Goal: Book appointment/travel/reservation

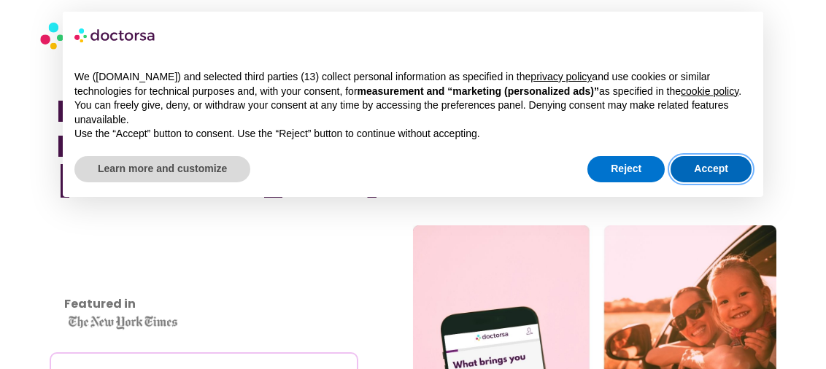
drag, startPoint x: 714, startPoint y: 167, endPoint x: 374, endPoint y: 170, distance: 340.8
click at [714, 167] on button "Accept" at bounding box center [711, 169] width 81 height 26
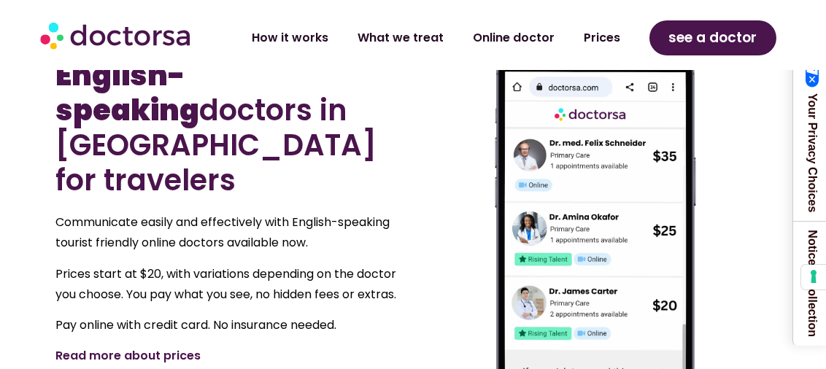
scroll to position [803, 0]
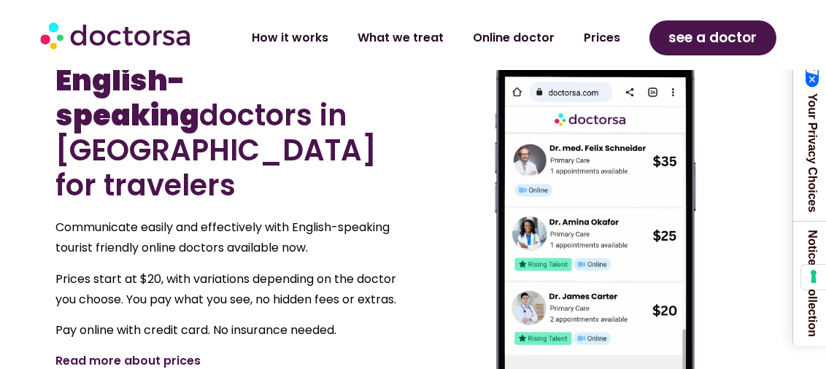
click at [152, 352] on link "Read more about prices" at bounding box center [127, 360] width 145 height 17
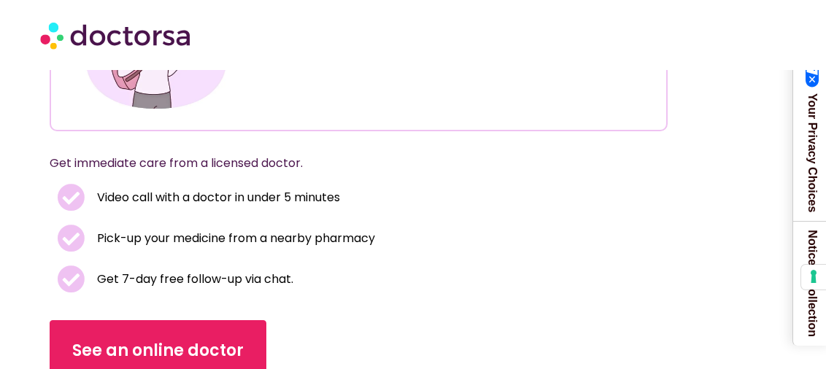
scroll to position [292, 0]
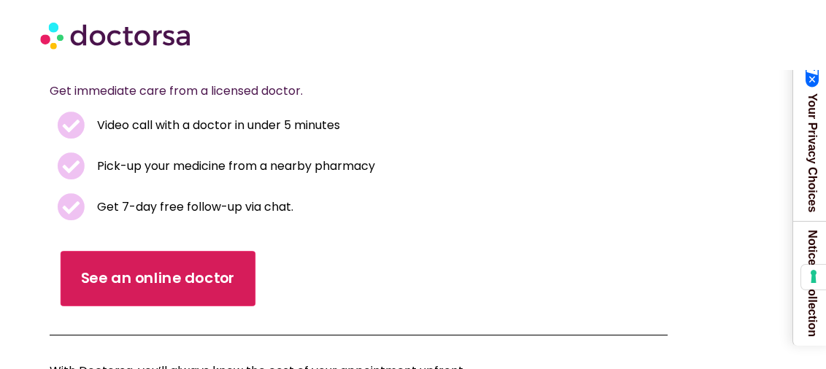
click at [139, 277] on span "See an online doctor" at bounding box center [158, 279] width 155 height 21
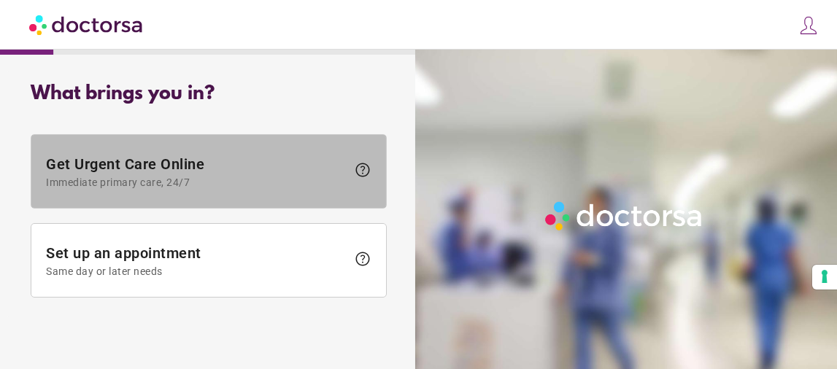
click at [171, 190] on span at bounding box center [208, 171] width 355 height 73
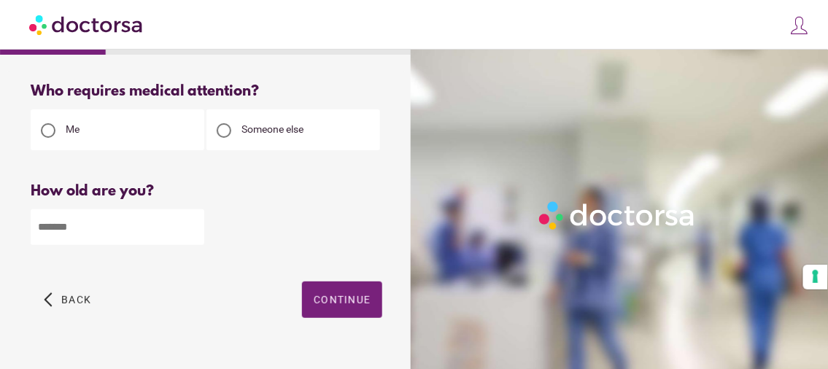
click at [151, 228] on input "number" at bounding box center [118, 227] width 174 height 36
type input "**"
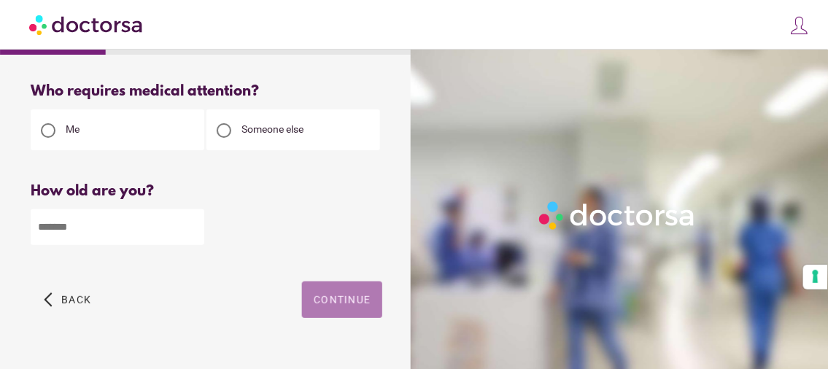
click at [335, 301] on span "Continue" at bounding box center [342, 300] width 57 height 12
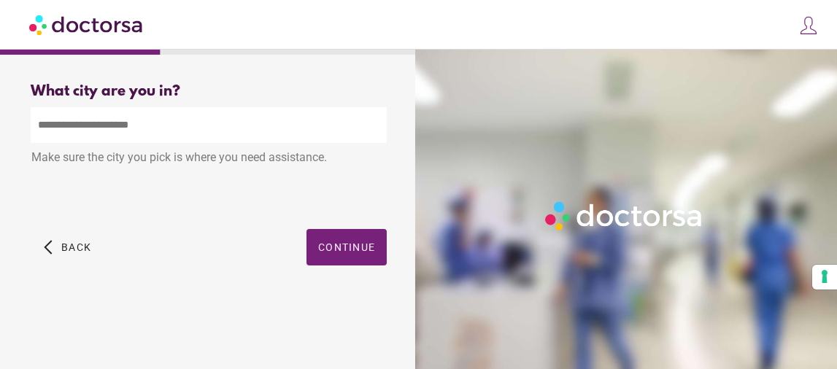
click at [242, 133] on input "text" at bounding box center [209, 125] width 356 height 36
type input "*"
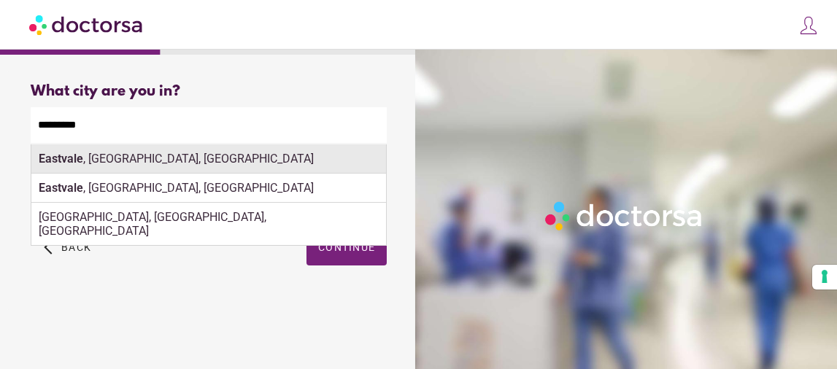
click at [175, 156] on div "Eastvale , CA, USA" at bounding box center [208, 158] width 355 height 29
type input "**********"
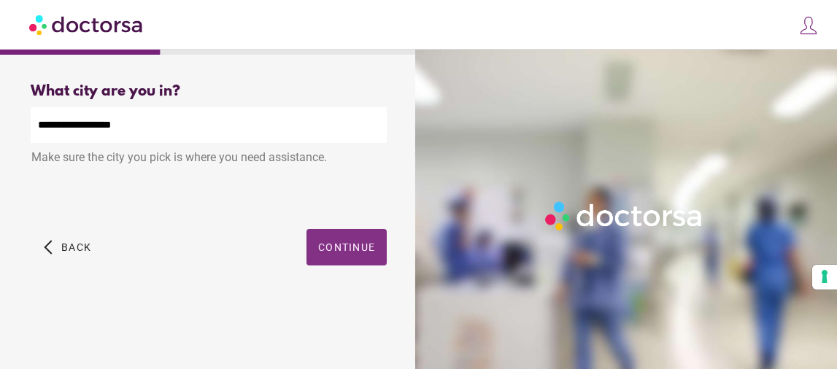
click at [368, 247] on span "Continue" at bounding box center [346, 248] width 57 height 12
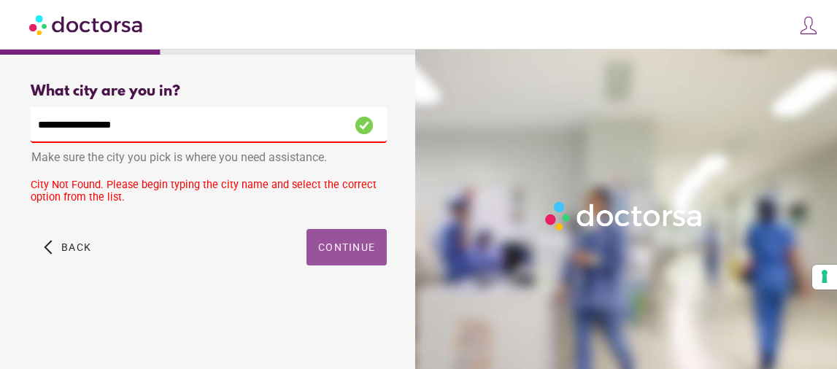
click at [360, 258] on span "button" at bounding box center [346, 247] width 80 height 36
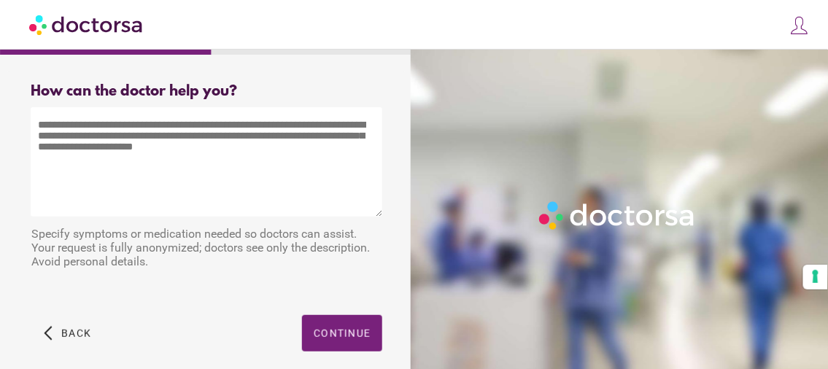
click at [211, 169] on textarea at bounding box center [207, 161] width 352 height 109
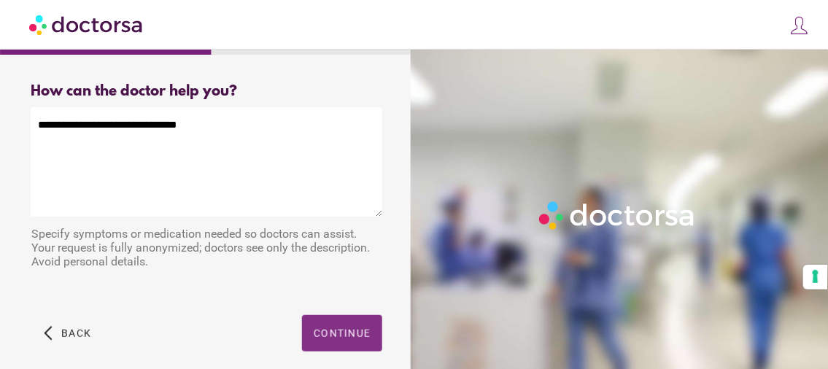
type textarea "**********"
click at [361, 334] on span "Continue" at bounding box center [342, 334] width 57 height 12
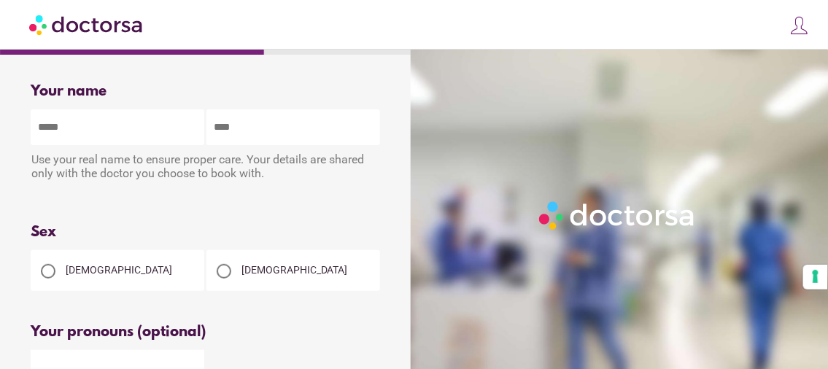
click at [118, 126] on input "text" at bounding box center [118, 127] width 174 height 36
type input "******"
type input "********"
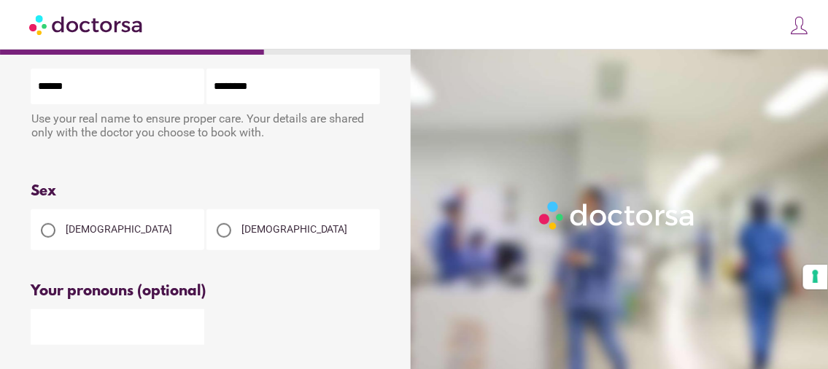
scroll to position [72, 0]
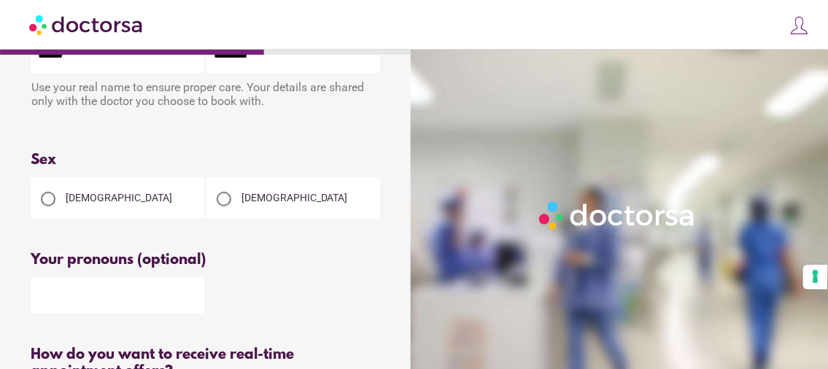
click at [70, 201] on span "[DEMOGRAPHIC_DATA]" at bounding box center [119, 198] width 107 height 12
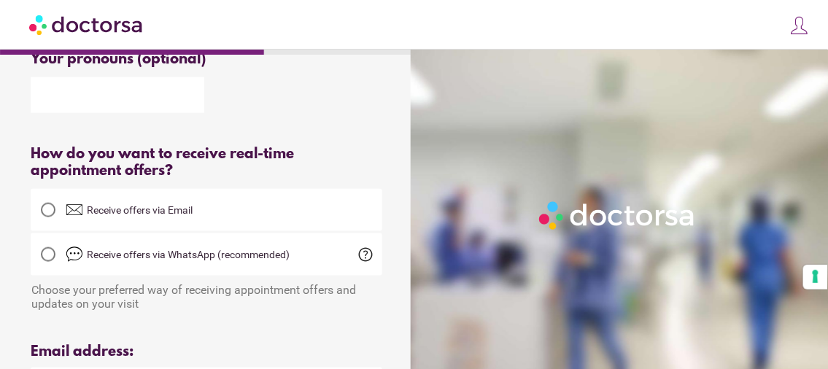
scroll to position [364, 0]
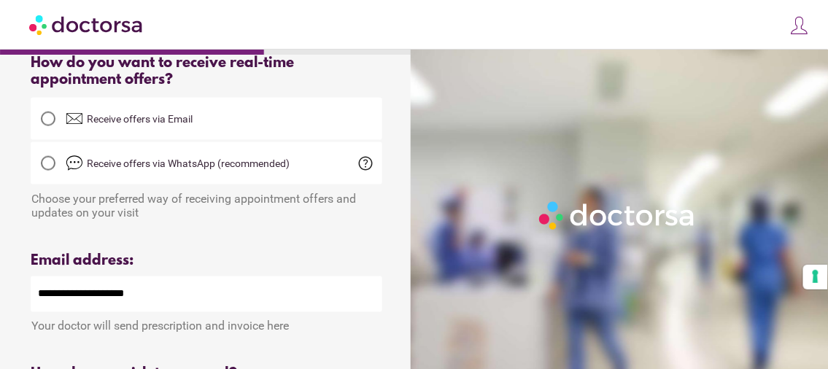
click at [370, 169] on span "help" at bounding box center [367, 164] width 18 height 18
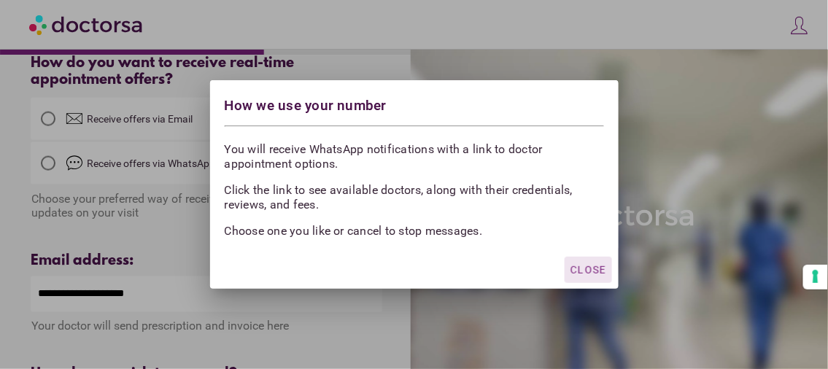
click at [82, 122] on div at bounding box center [414, 184] width 828 height 369
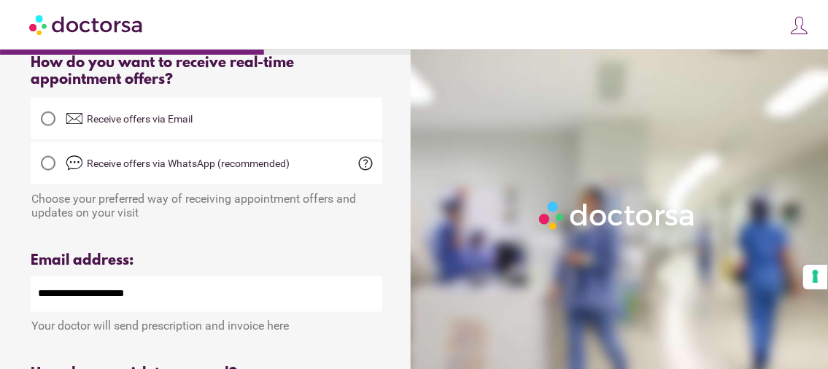
click at [52, 123] on div at bounding box center [48, 119] width 15 height 15
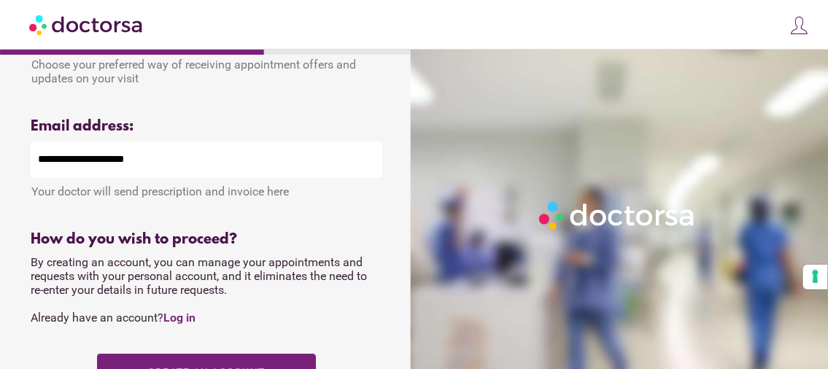
scroll to position [511, 0]
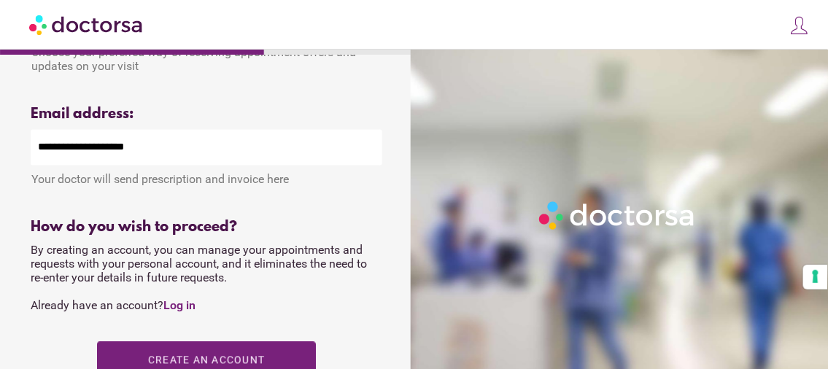
drag, startPoint x: 93, startPoint y: 154, endPoint x: 14, endPoint y: 155, distance: 79.5
click at [14, 155] on div "Your name Patient's name ****** ******** Use your real name to ensure proper ca…" at bounding box center [206, 67] width 398 height 1013
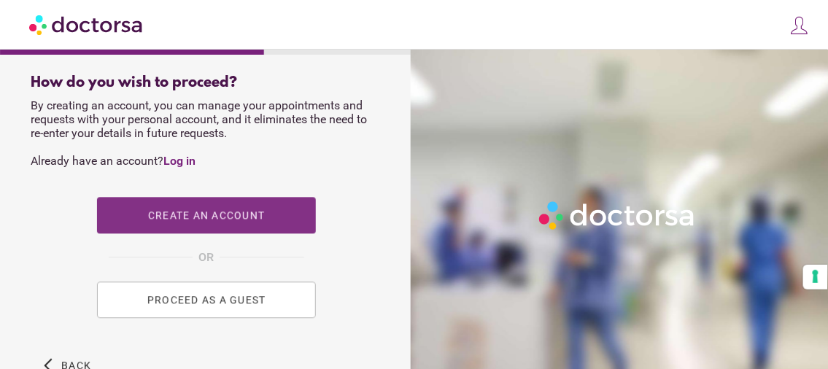
type input "**********"
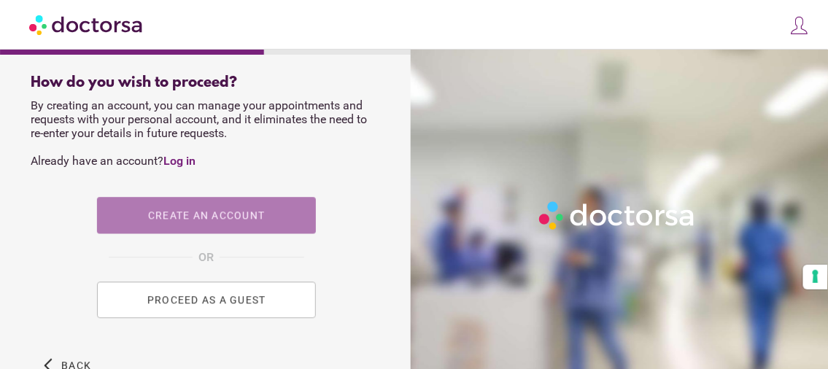
click at [232, 221] on span "Create an account" at bounding box center [206, 215] width 117 height 12
type input "**********"
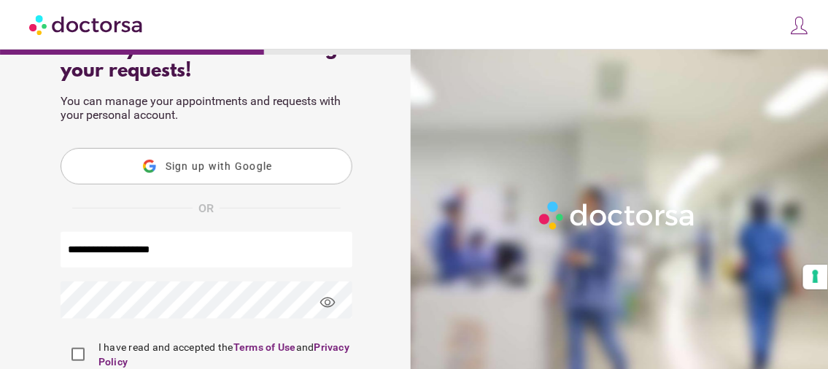
scroll to position [146, 0]
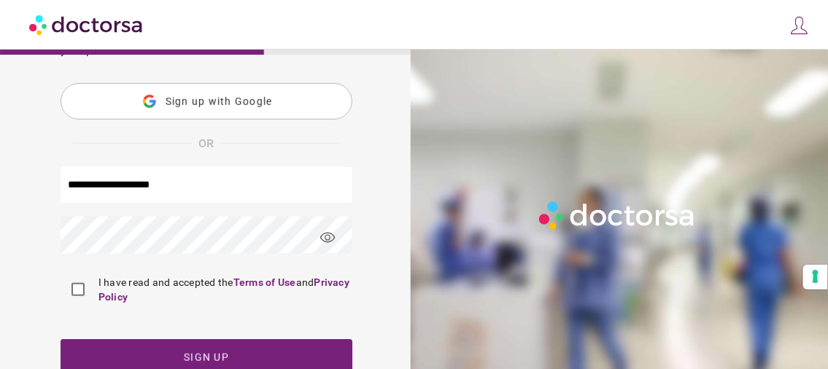
click at [329, 239] on span "visibility" at bounding box center [328, 237] width 39 height 39
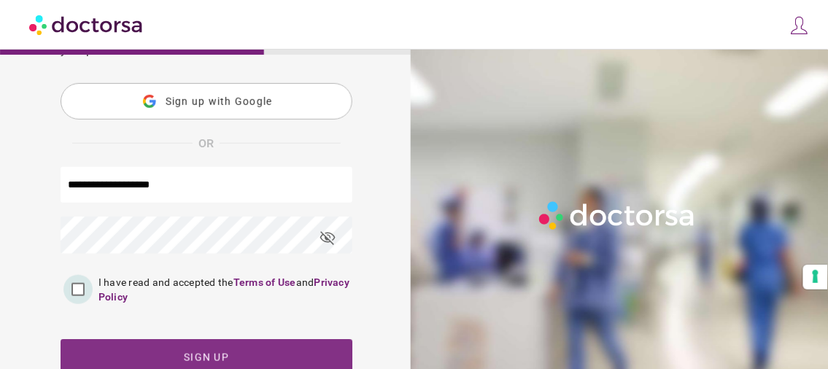
click at [228, 347] on span "button" at bounding box center [207, 357] width 292 height 36
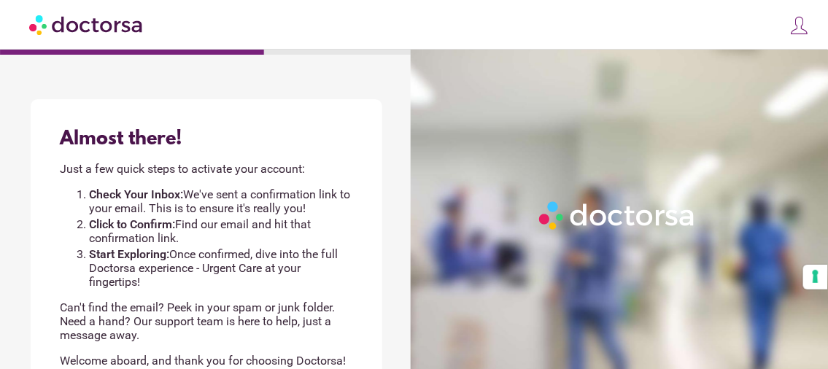
scroll to position [0, 0]
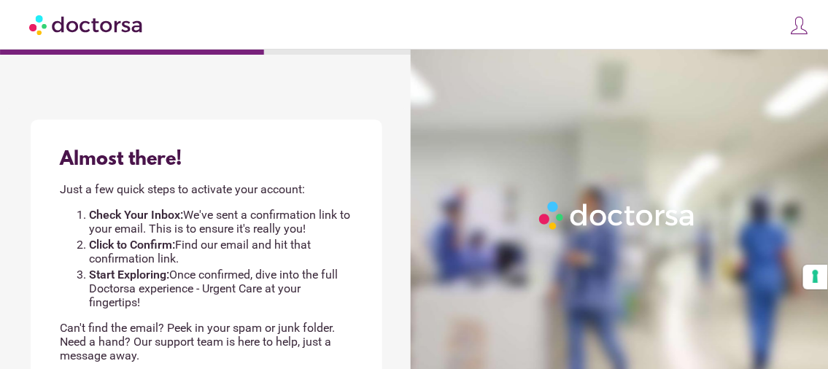
click at [118, 26] on img at bounding box center [86, 24] width 115 height 33
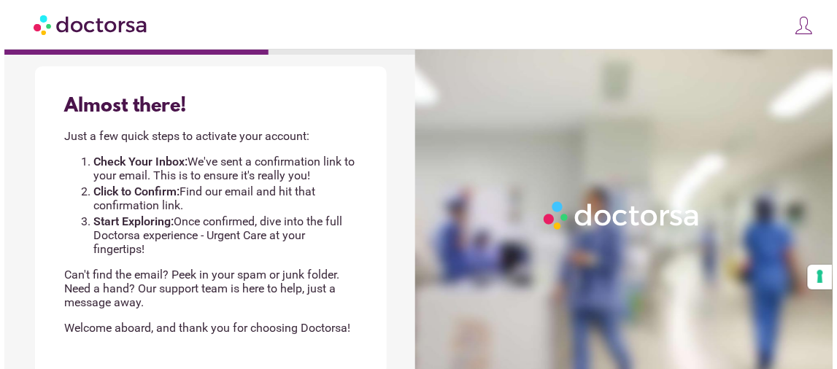
scroll to position [72, 0]
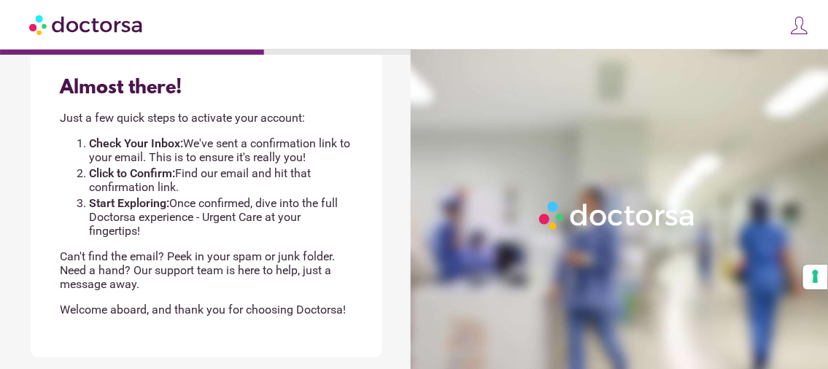
click at [799, 29] on img at bounding box center [800, 25] width 20 height 20
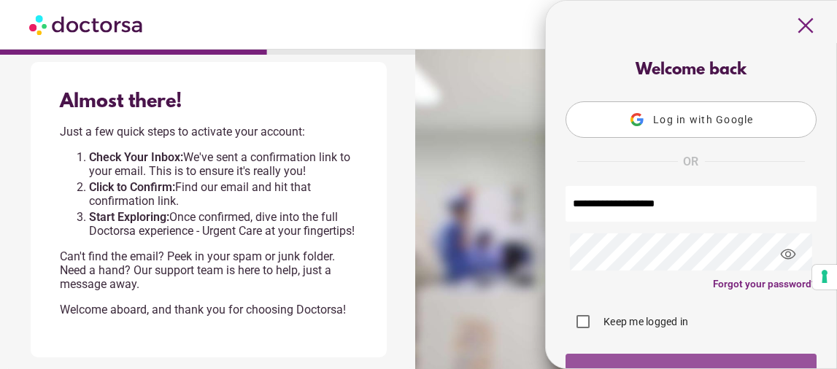
click at [747, 360] on span "button" at bounding box center [691, 372] width 251 height 36
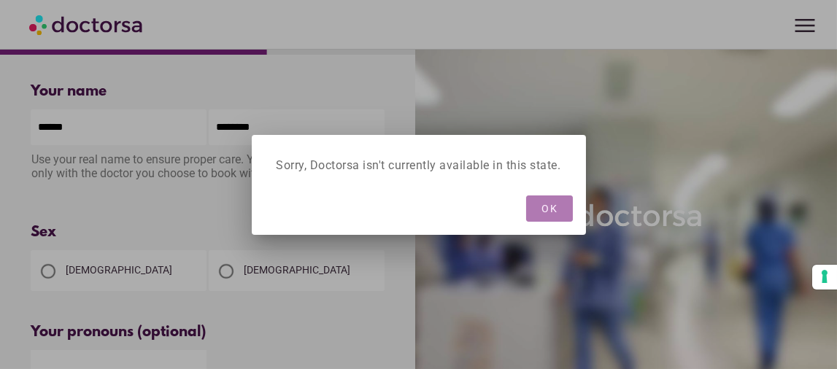
click at [549, 211] on span "OK" at bounding box center [549, 209] width 16 height 12
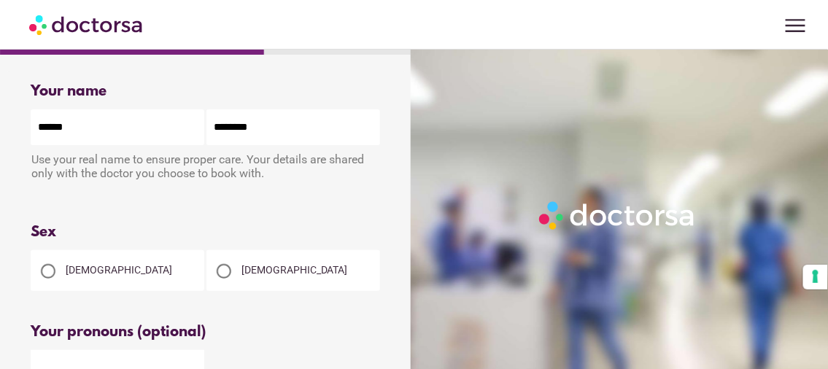
click at [802, 25] on span "menu" at bounding box center [796, 26] width 28 height 28
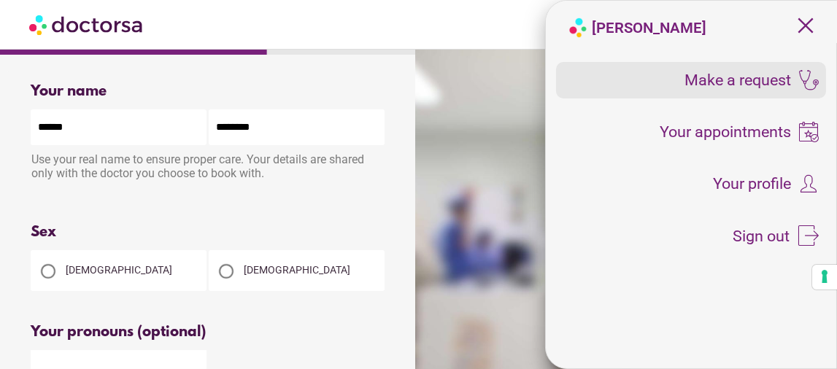
click at [752, 82] on span "Make a request" at bounding box center [738, 80] width 107 height 16
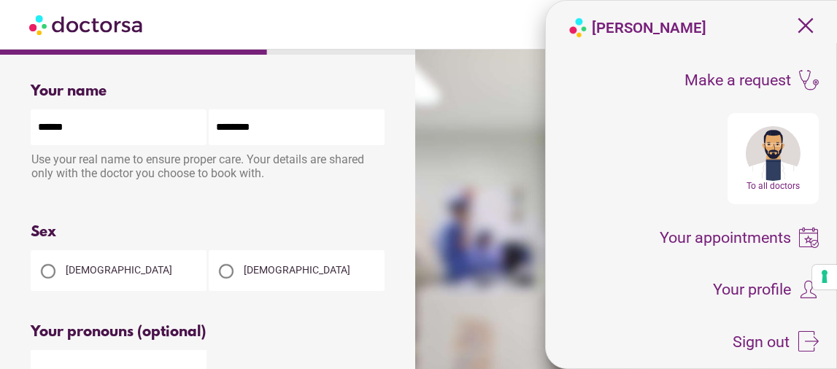
click at [768, 163] on div at bounding box center [773, 153] width 55 height 55
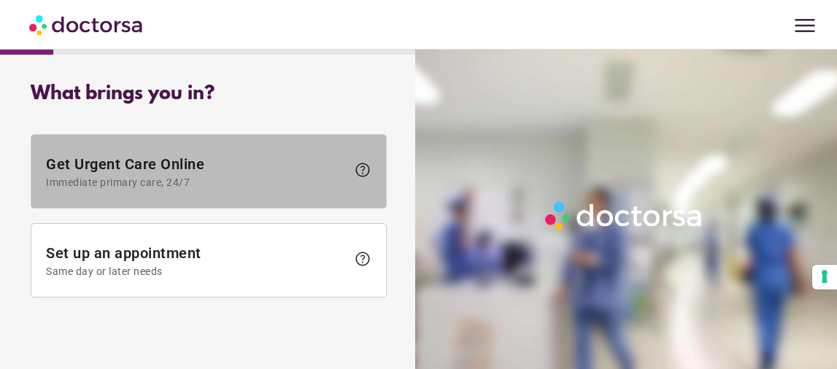
click at [214, 163] on span "Get Urgent Care Online Immediate primary care, 24/7" at bounding box center [196, 171] width 301 height 33
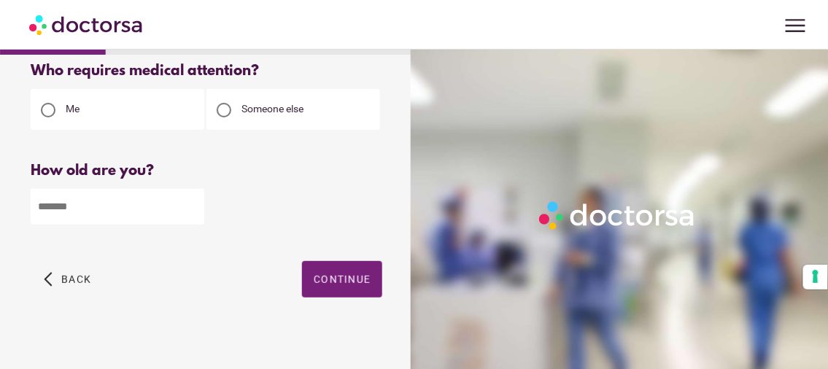
scroll to position [31, 0]
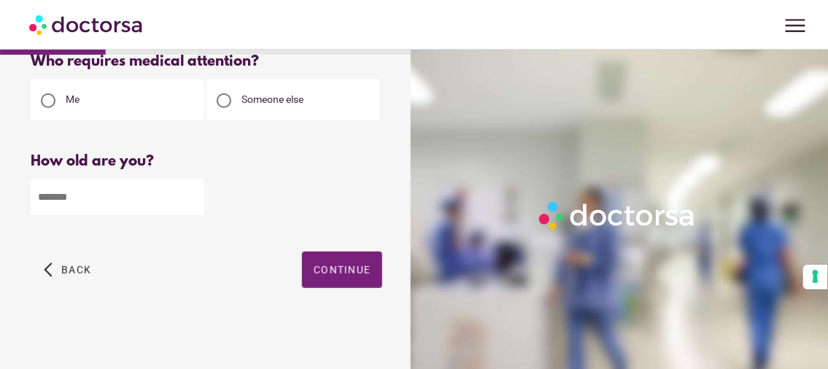
click at [163, 205] on input "number" at bounding box center [118, 198] width 174 height 36
type input "**"
click at [346, 262] on span "button" at bounding box center [342, 270] width 80 height 36
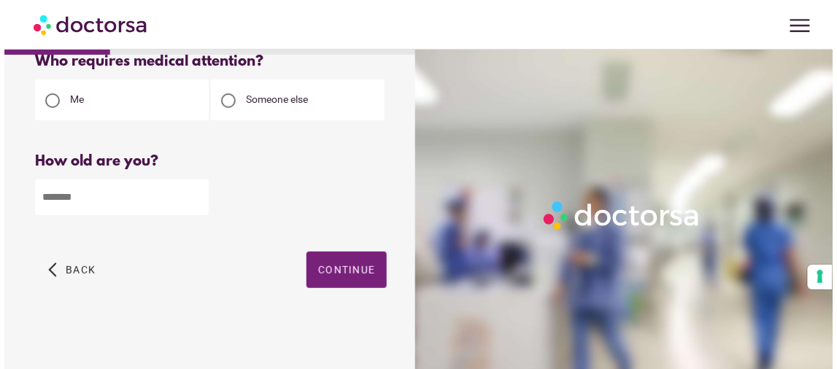
scroll to position [0, 0]
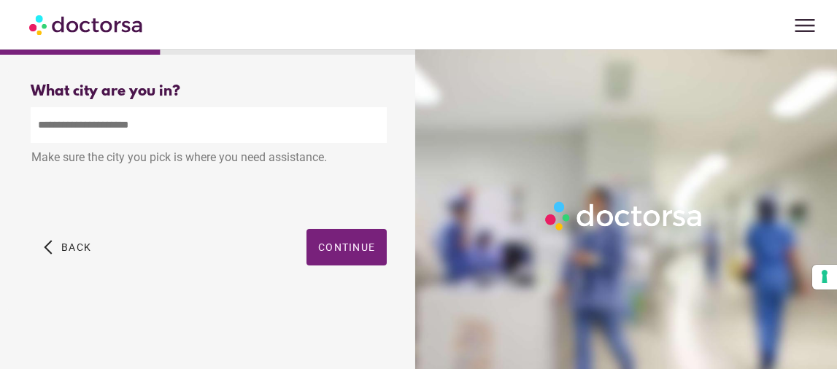
click at [171, 123] on input "text" at bounding box center [209, 125] width 356 height 36
